Goal: Check status: Check status

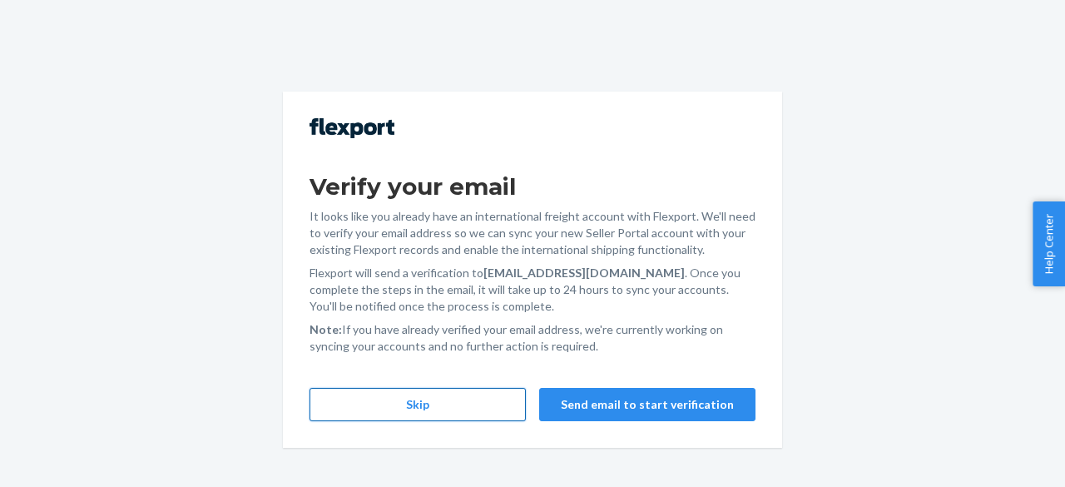
click at [471, 418] on button "Skip" at bounding box center [418, 404] width 216 height 33
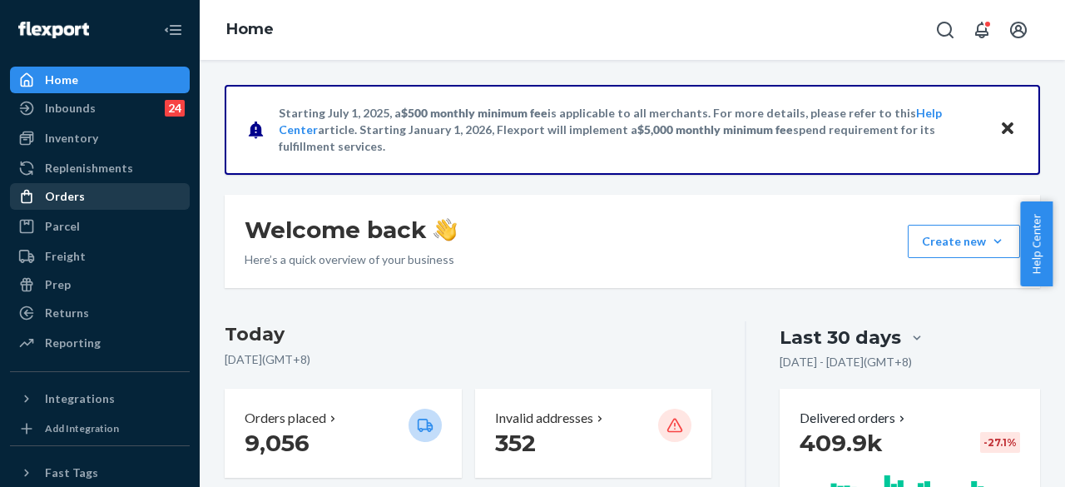
click at [101, 198] on div "Orders" at bounding box center [100, 196] width 176 height 23
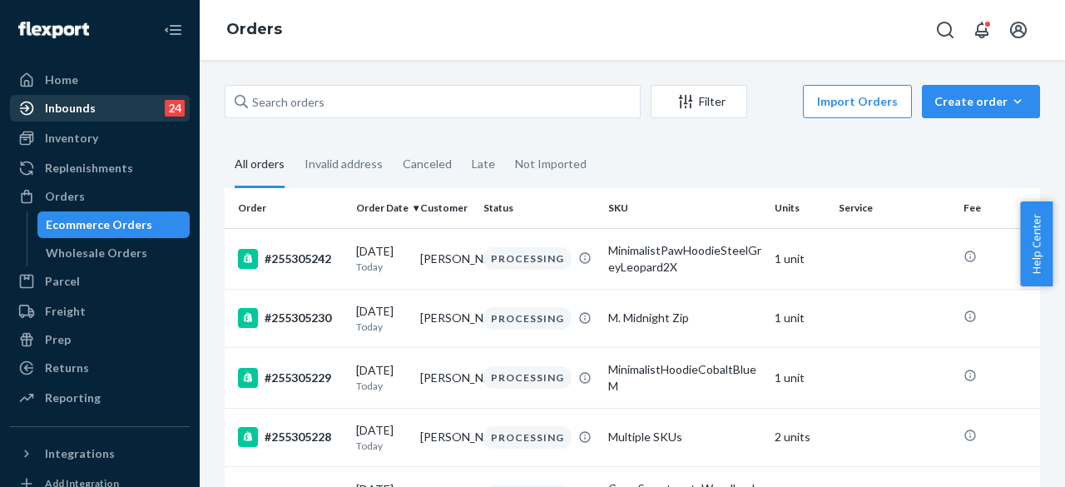
click at [121, 107] on div "Inbounds 24" at bounding box center [100, 108] width 176 height 23
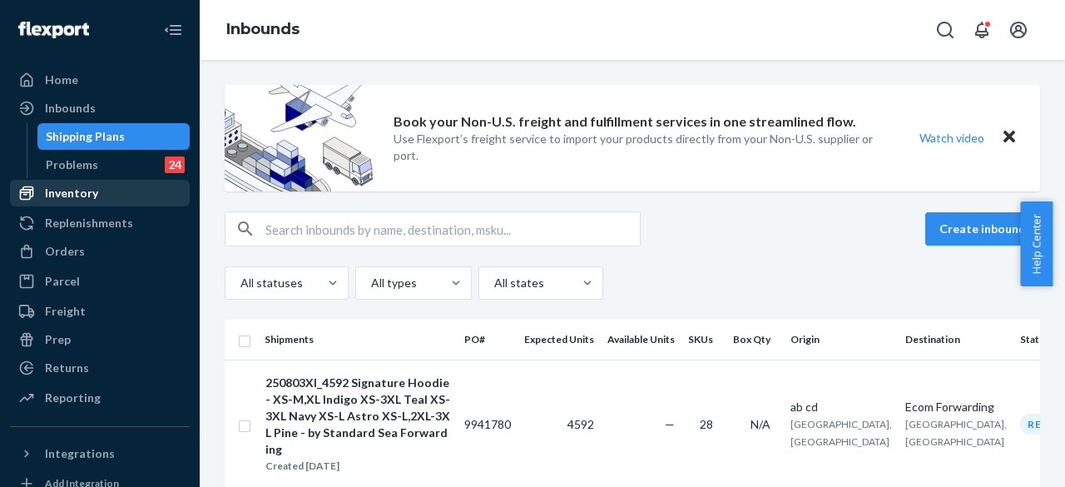
click at [108, 204] on div "Inventory" at bounding box center [100, 192] width 176 height 23
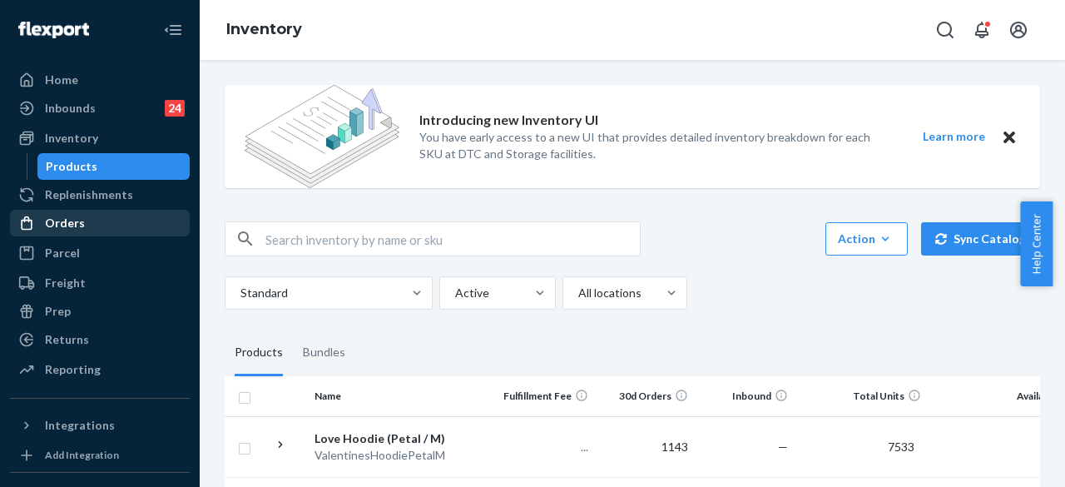
click at [99, 216] on div "Orders" at bounding box center [100, 222] width 176 height 23
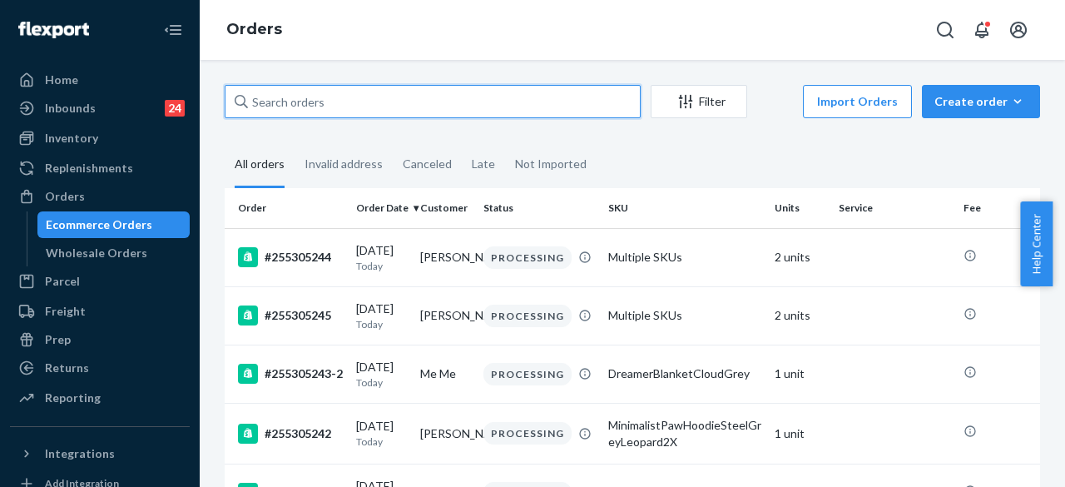
click at [278, 112] on input "text" at bounding box center [433, 101] width 416 height 33
paste input "#255144398"
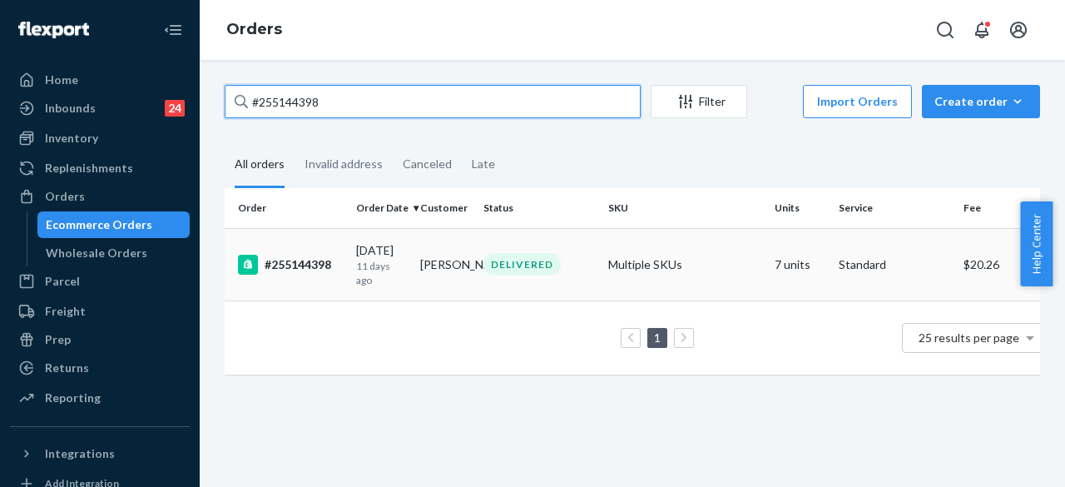
type input "#255144398"
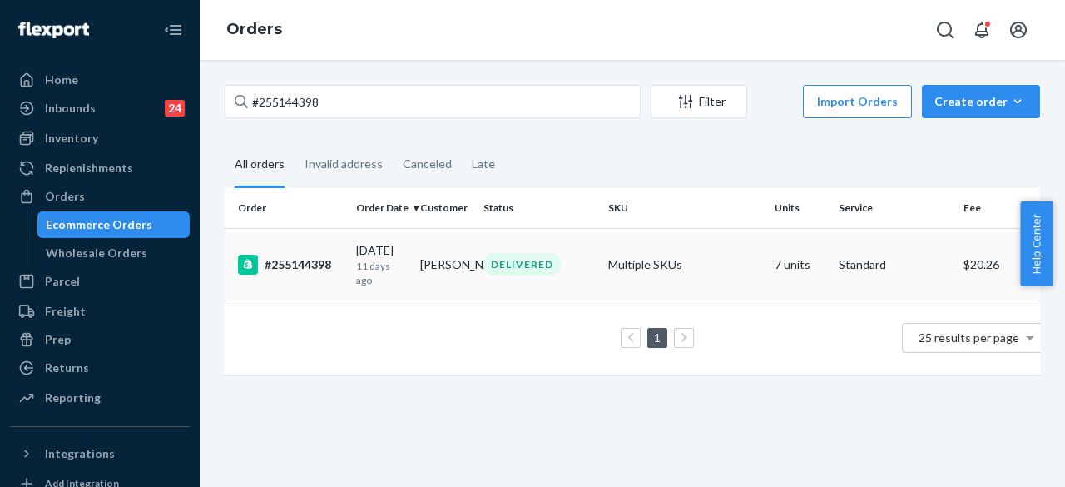
click at [567, 265] on div "DELIVERED" at bounding box center [539, 264] width 118 height 22
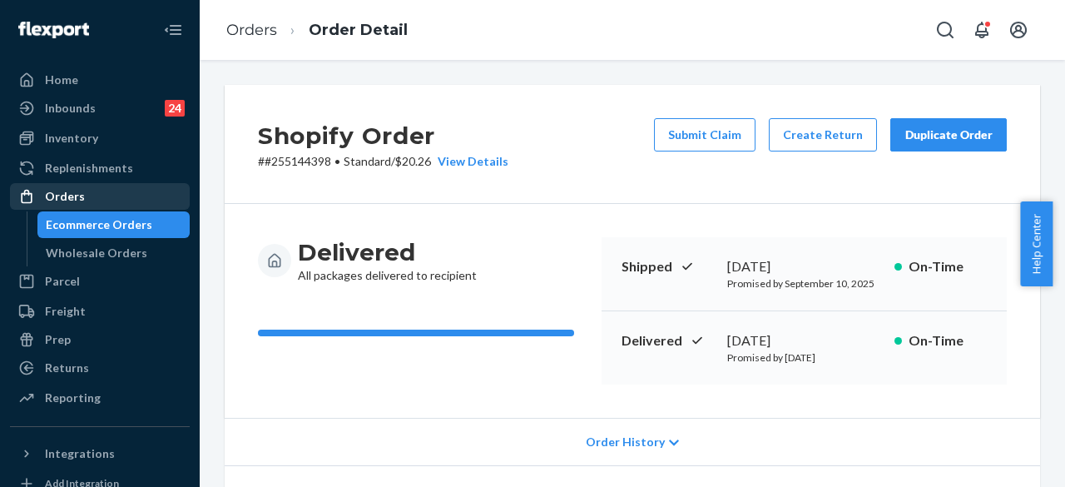
click at [112, 196] on div "Orders" at bounding box center [100, 196] width 176 height 23
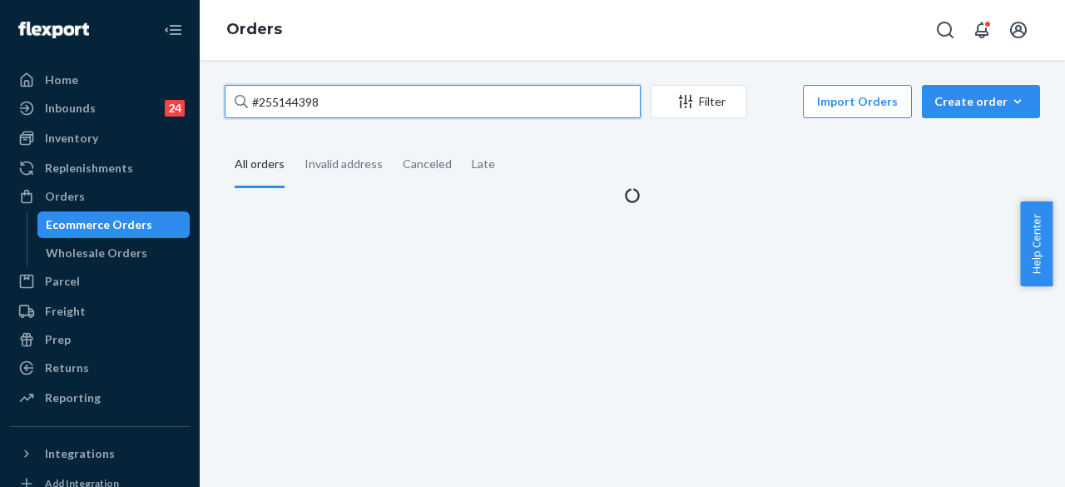
click at [360, 110] on input "#255144398" at bounding box center [433, 101] width 416 height 33
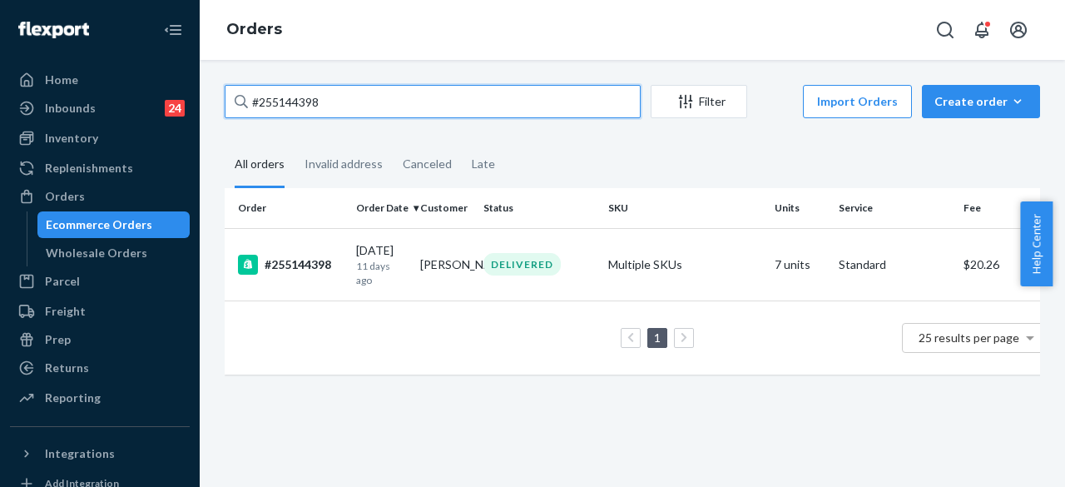
paste input "4924292"
type input "#254924292"
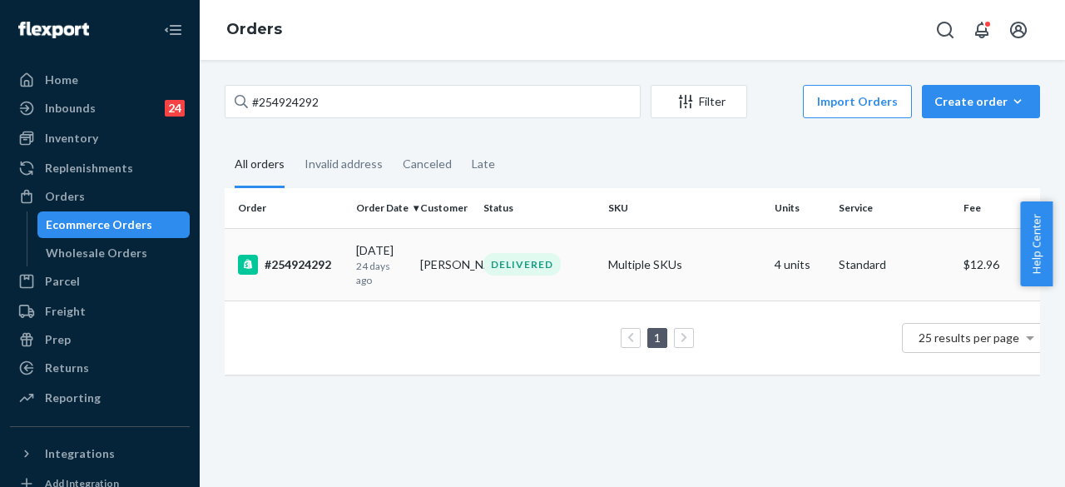
click at [539, 257] on div "DELIVERED" at bounding box center [522, 264] width 77 height 22
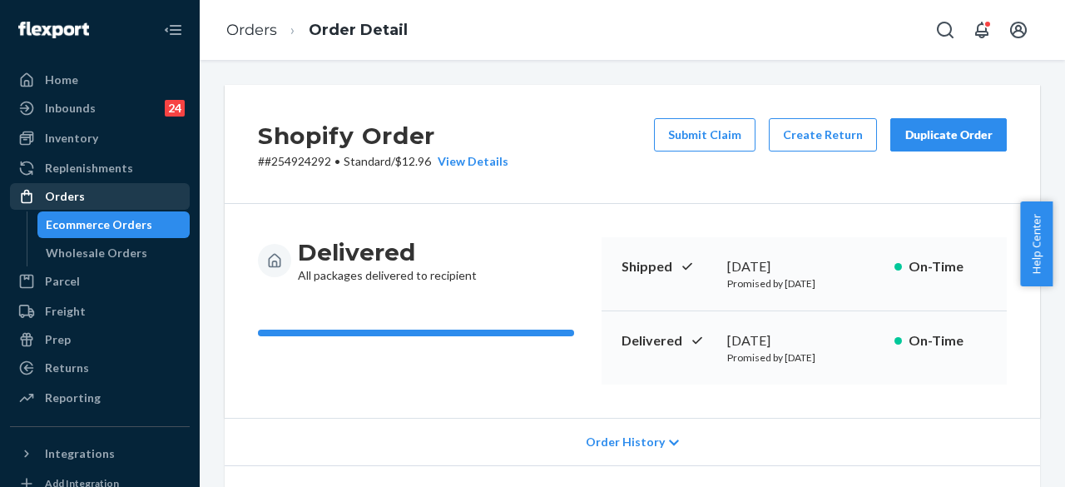
click at [93, 201] on div "Orders" at bounding box center [100, 196] width 176 height 23
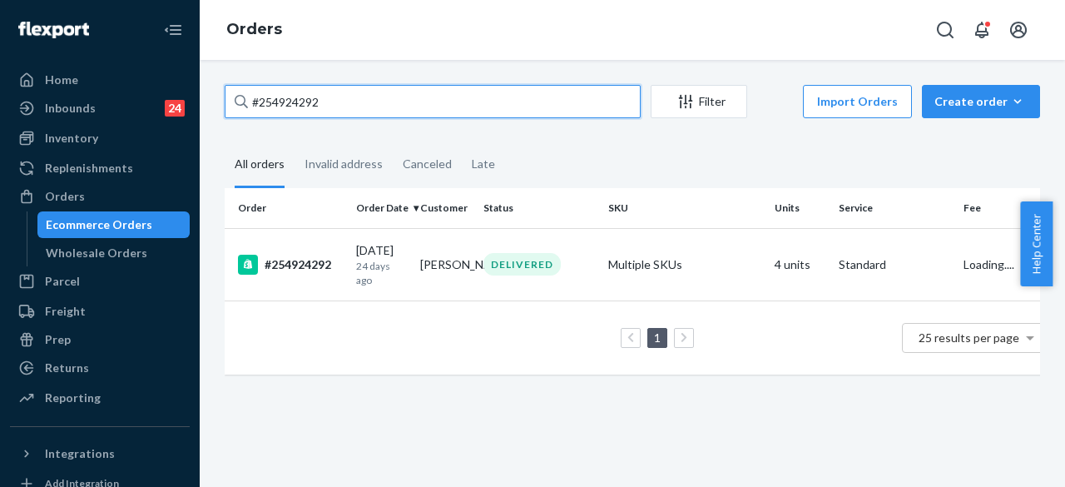
click at [321, 111] on input "#254924292" at bounding box center [433, 101] width 416 height 33
paste input "628829"
type input "#254628829"
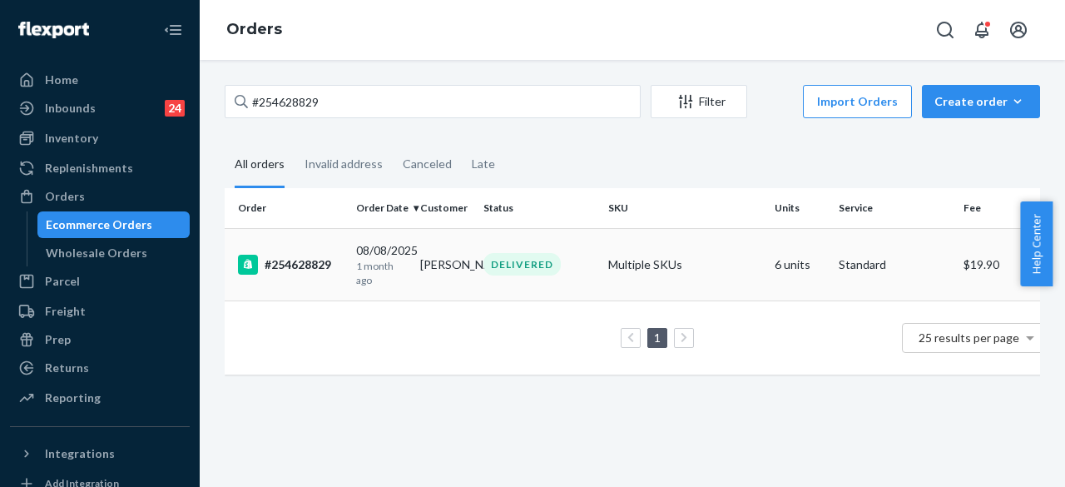
click at [540, 269] on div "DELIVERED" at bounding box center [522, 264] width 77 height 22
